Goal: Task Accomplishment & Management: Use online tool/utility

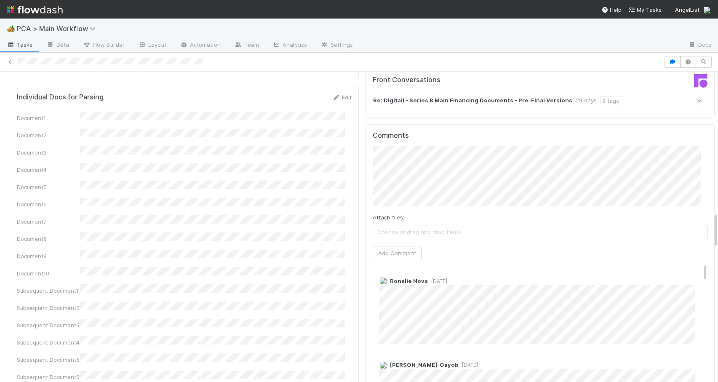
scroll to position [1242, 0]
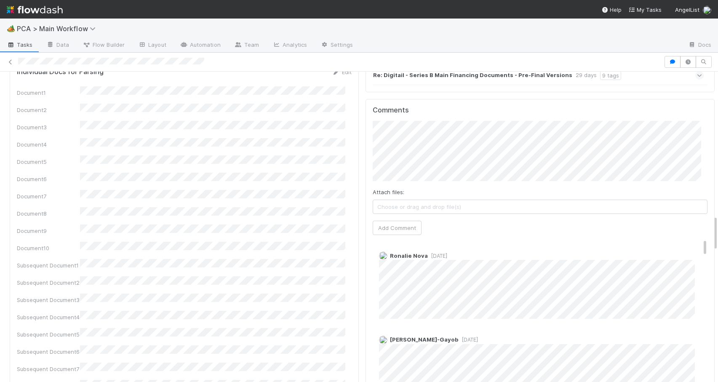
drag, startPoint x: 709, startPoint y: 173, endPoint x: 709, endPoint y: 222, distance: 49.7
click at [709, 222] on div "PCA Information Edit Corporation Name Startup Name Corporation ID PCA Type Tran…" at bounding box center [362, 247] width 724 height 2787
click at [693, 245] on div "Ronalie Nova 3 weeks ago" at bounding box center [543, 282] width 341 height 74
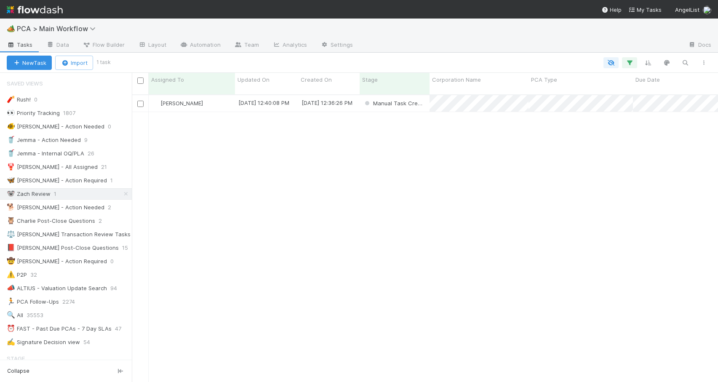
scroll to position [288, 580]
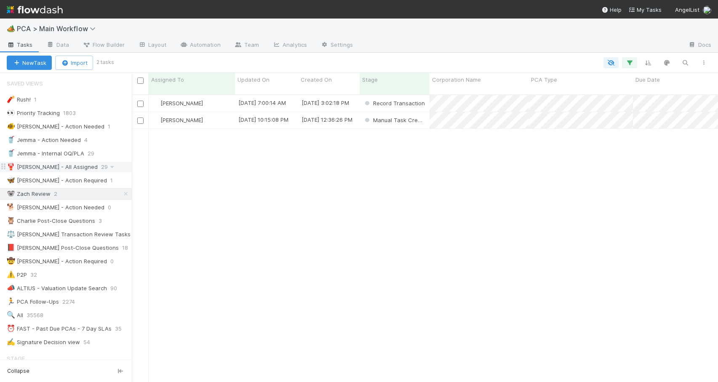
scroll to position [288, 580]
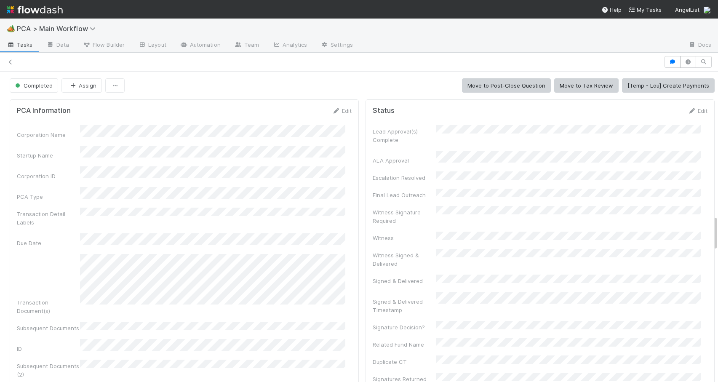
scroll to position [260, 0]
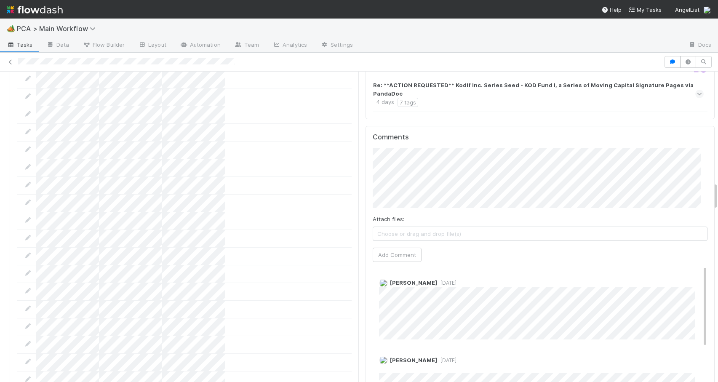
scroll to position [1224, 0]
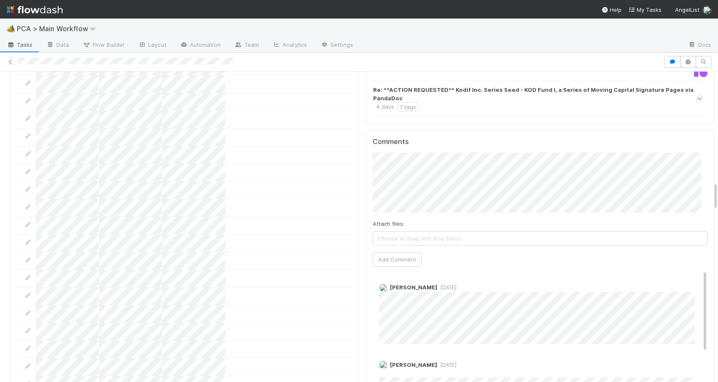
drag, startPoint x: 709, startPoint y: 154, endPoint x: 692, endPoint y: 191, distance: 41.5
drag, startPoint x: 691, startPoint y: 251, endPoint x: 691, endPoint y: 232, distance: 18.5
click at [691, 277] on div "Roselyn de Villa 1 day ago" at bounding box center [543, 310] width 341 height 67
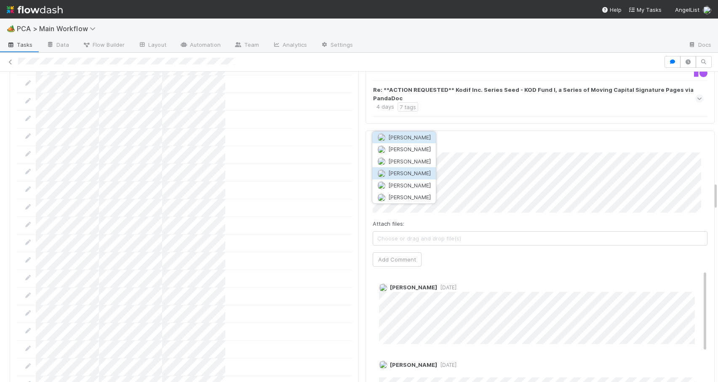
click at [411, 170] on span "Josh Tarr" at bounding box center [409, 173] width 43 height 7
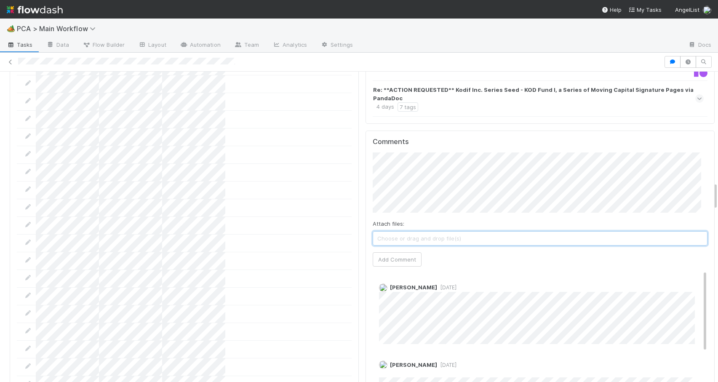
click at [454, 232] on span "Choose or drag and drop file(s)" at bounding box center [540, 238] width 334 height 13
click at [691, 277] on div "Roselyn de Villa 1 day ago" at bounding box center [543, 310] width 341 height 67
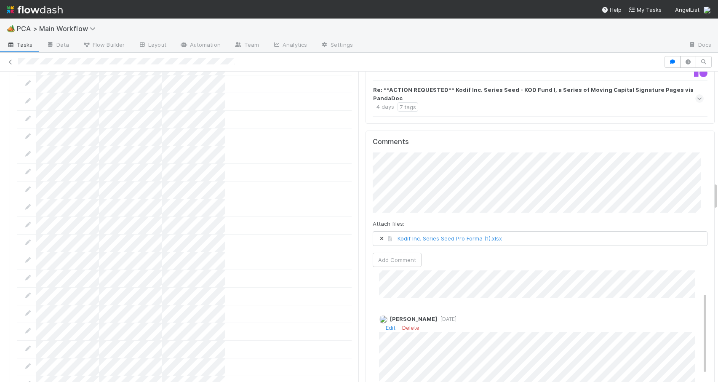
scroll to position [45, 0]
drag, startPoint x: 692, startPoint y: 254, endPoint x: 687, endPoint y: 276, distance: 22.6
click at [400, 253] on button "Add Comment" at bounding box center [397, 260] width 49 height 14
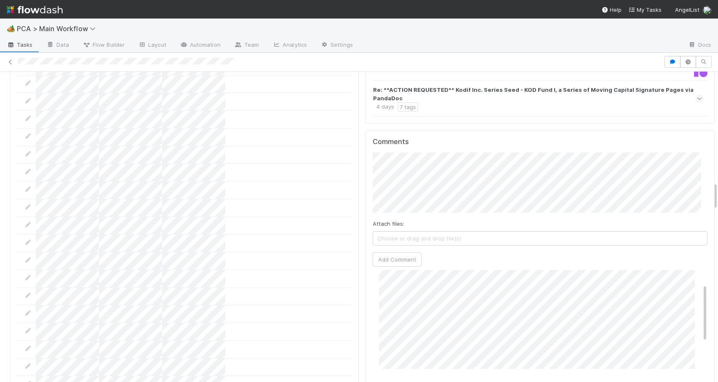
scroll to position [0, 0]
drag, startPoint x: 693, startPoint y: 293, endPoint x: 687, endPoint y: 200, distance: 93.7
click at [687, 200] on div "Comments Attach files: Choose or drag and drop file(s) Add Comment Zachary Conl…" at bounding box center [540, 288] width 335 height 301
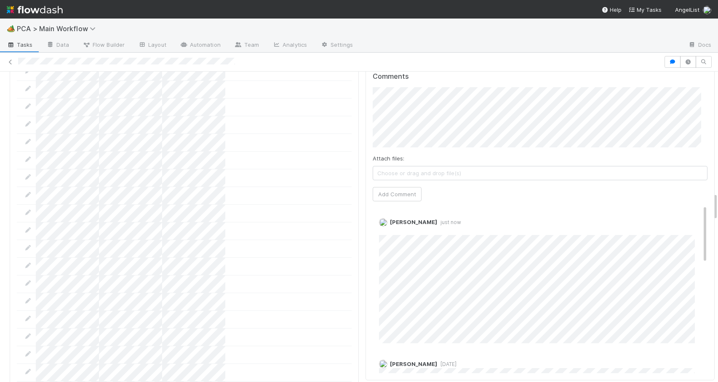
drag, startPoint x: 708, startPoint y: 196, endPoint x: 705, endPoint y: 199, distance: 5.1
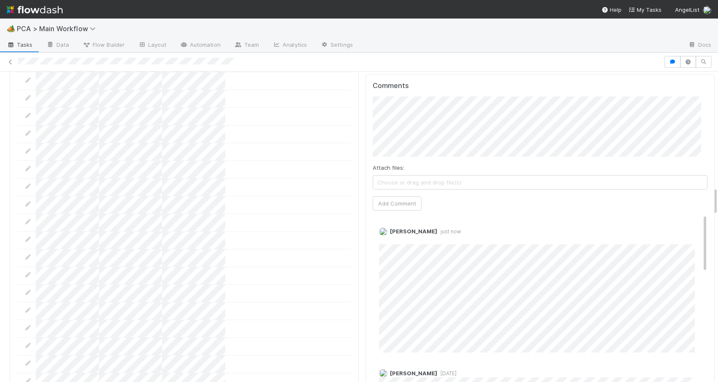
drag, startPoint x: 691, startPoint y: 198, endPoint x: 696, endPoint y: 217, distance: 19.5
click at [696, 217] on div "Comments Attach files: Choose or drag and drop file(s) Add Comment Zachary Conl…" at bounding box center [540, 232] width 349 height 315
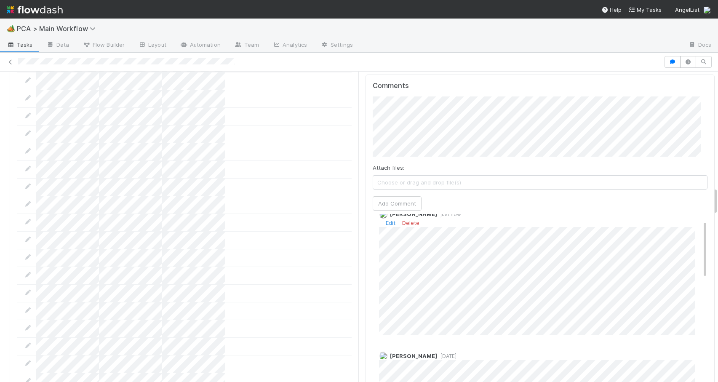
scroll to position [0, 0]
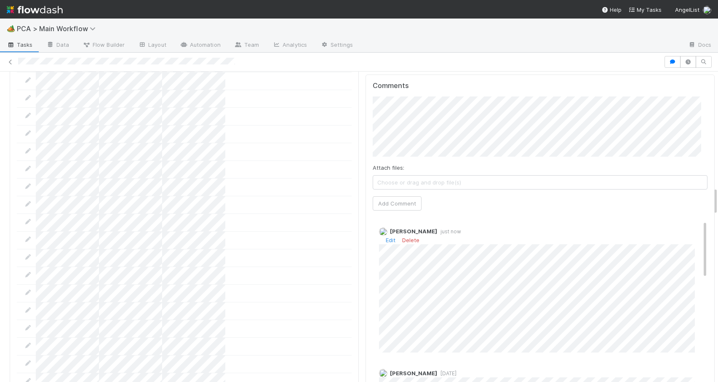
drag, startPoint x: 692, startPoint y: 206, endPoint x: 682, endPoint y: 177, distance: 30.4
click at [682, 221] on div "Zachary Conley just now Edit Delete" at bounding box center [543, 286] width 341 height 131
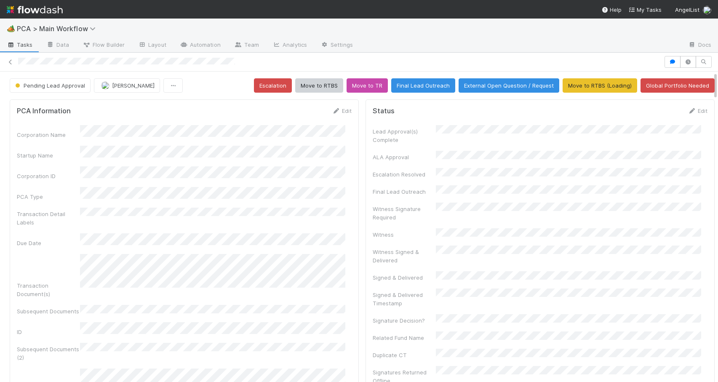
drag, startPoint x: 709, startPoint y: 193, endPoint x: 703, endPoint y: 73, distance: 120.2
click at [420, 88] on button "Final Lead Outreach" at bounding box center [423, 85] width 64 height 14
